Goal: Find specific page/section: Find specific page/section

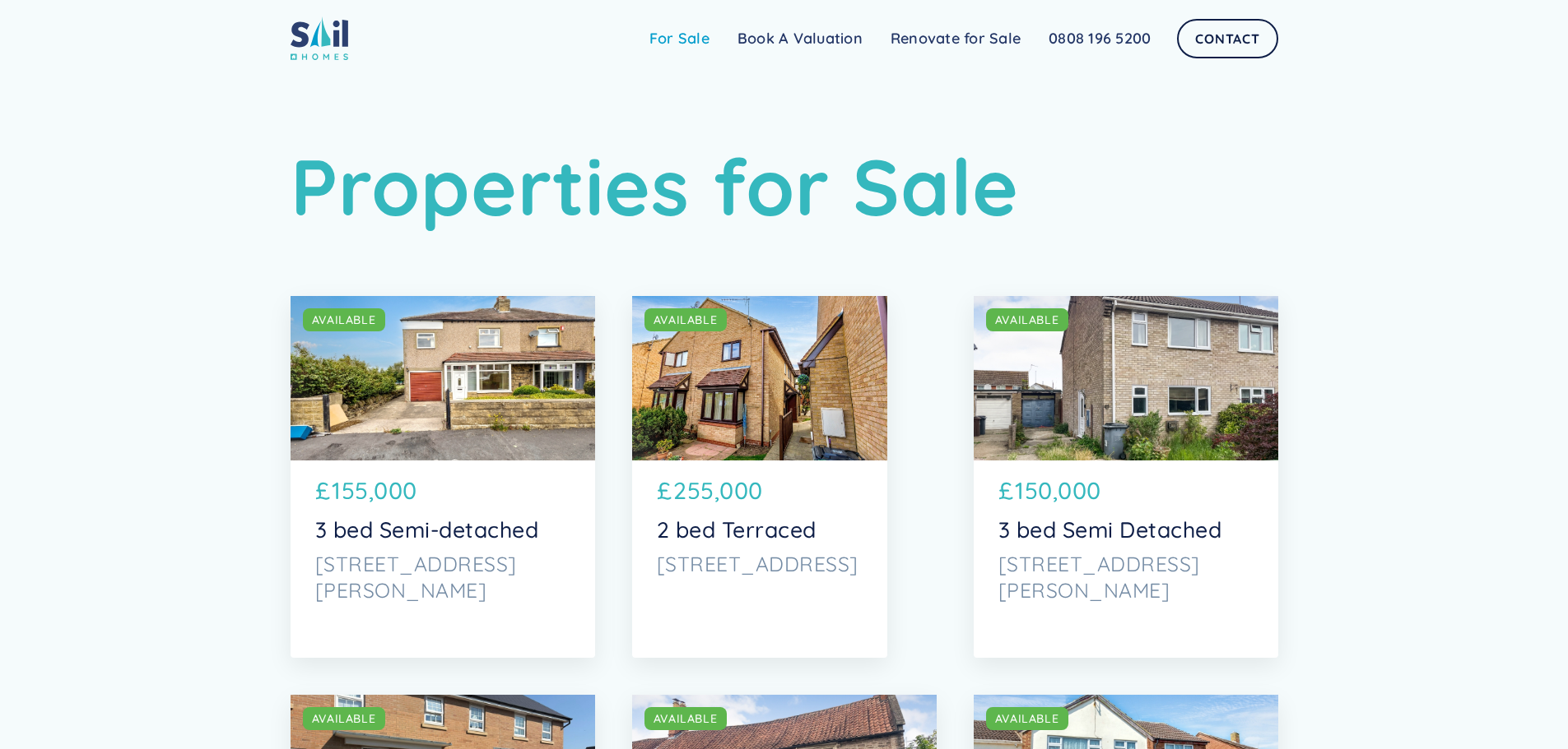
click at [682, 42] on link "For Sale" at bounding box center [679, 38] width 88 height 33
click at [682, 37] on link "For Sale" at bounding box center [679, 38] width 88 height 33
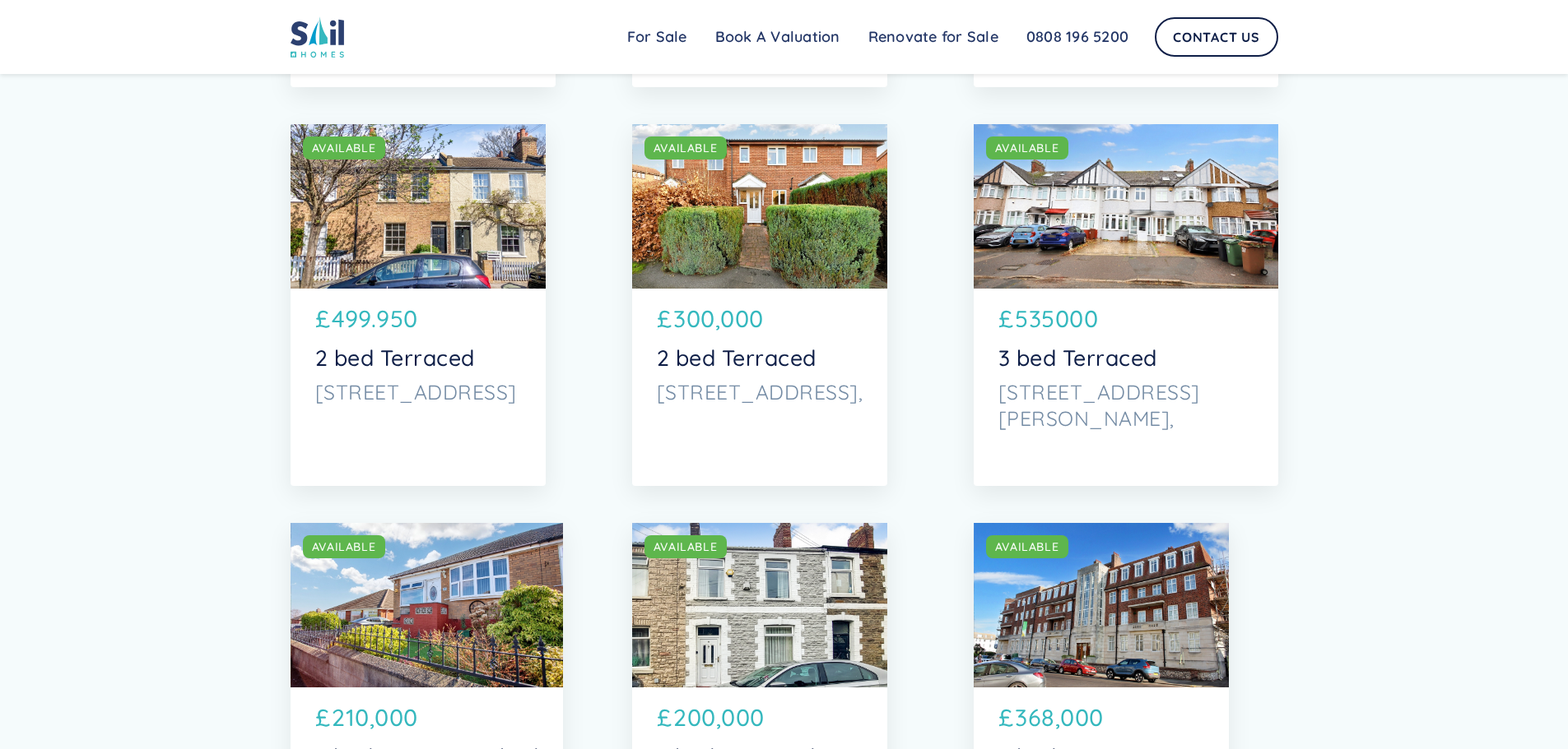
scroll to position [5758, 0]
click at [895, 38] on link "Renovate for Sale" at bounding box center [933, 37] width 158 height 33
